Goal: Navigation & Orientation: Find specific page/section

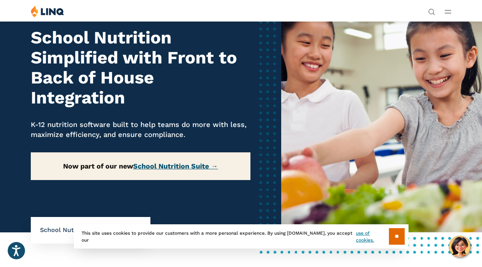
scroll to position [36, 0]
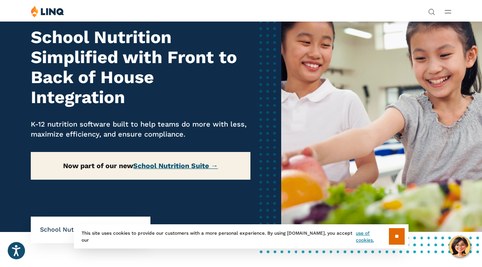
click at [172, 162] on link "School Nutrition Suite →" at bounding box center [175, 166] width 85 height 8
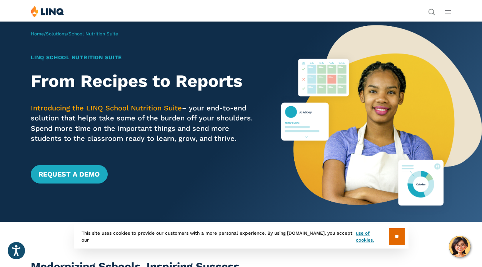
click at [47, 13] on img at bounding box center [47, 11] width 33 height 12
